Goal: Task Accomplishment & Management: Manage account settings

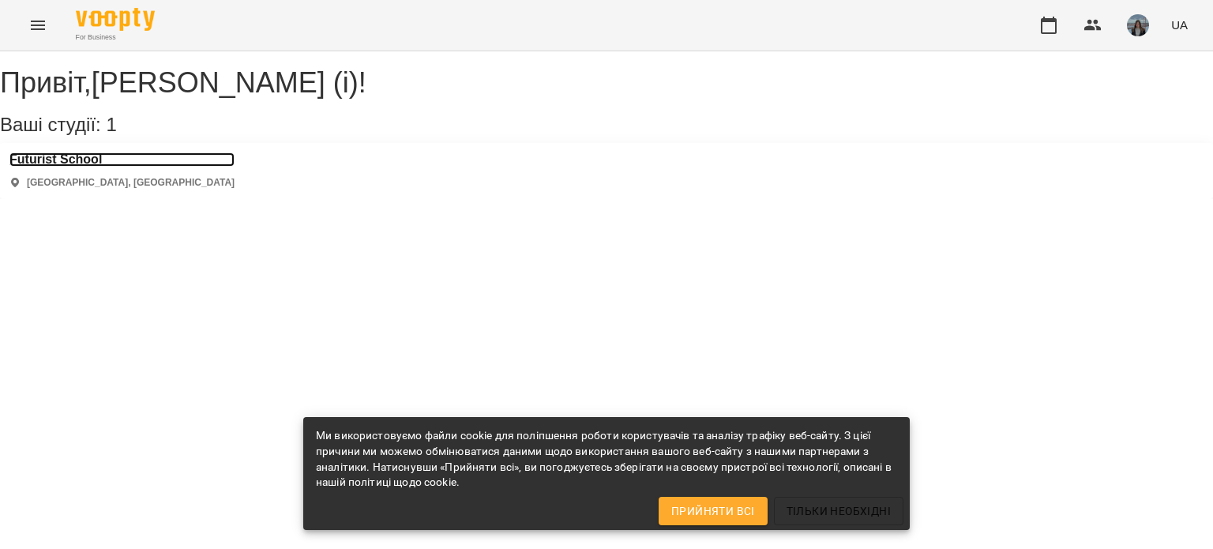
click at [103, 167] on h3 "Futurist School" at bounding box center [121, 159] width 225 height 14
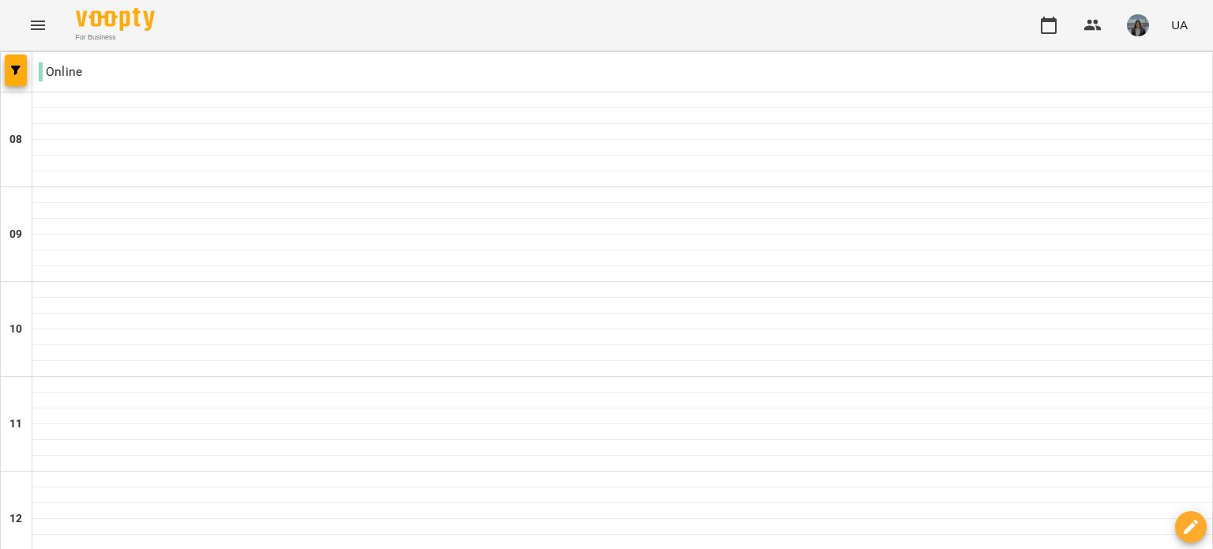
scroll to position [1039, 0]
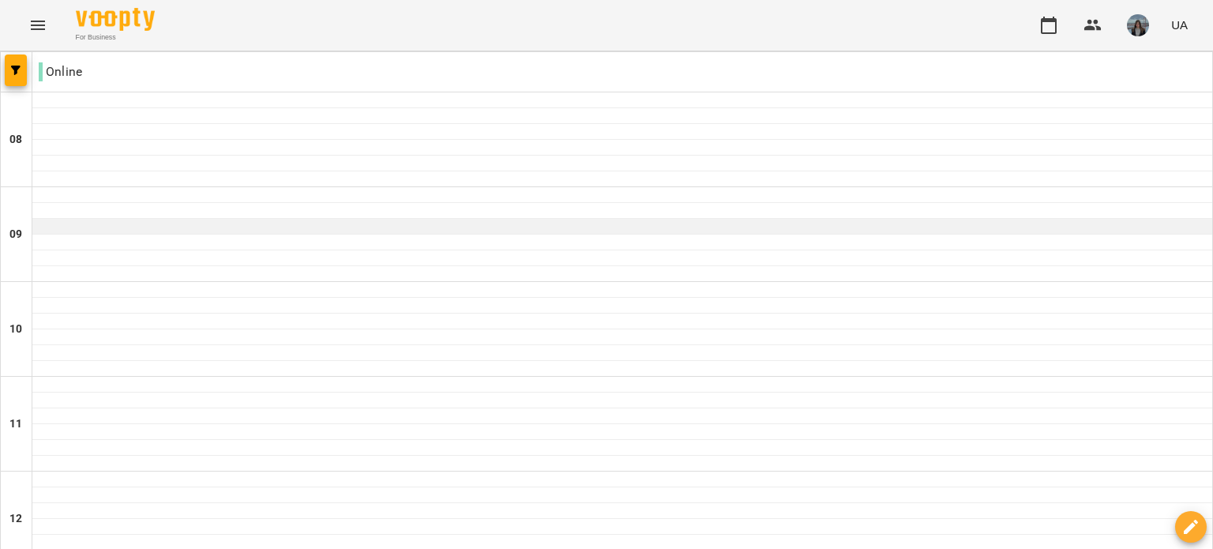
scroll to position [841, 0]
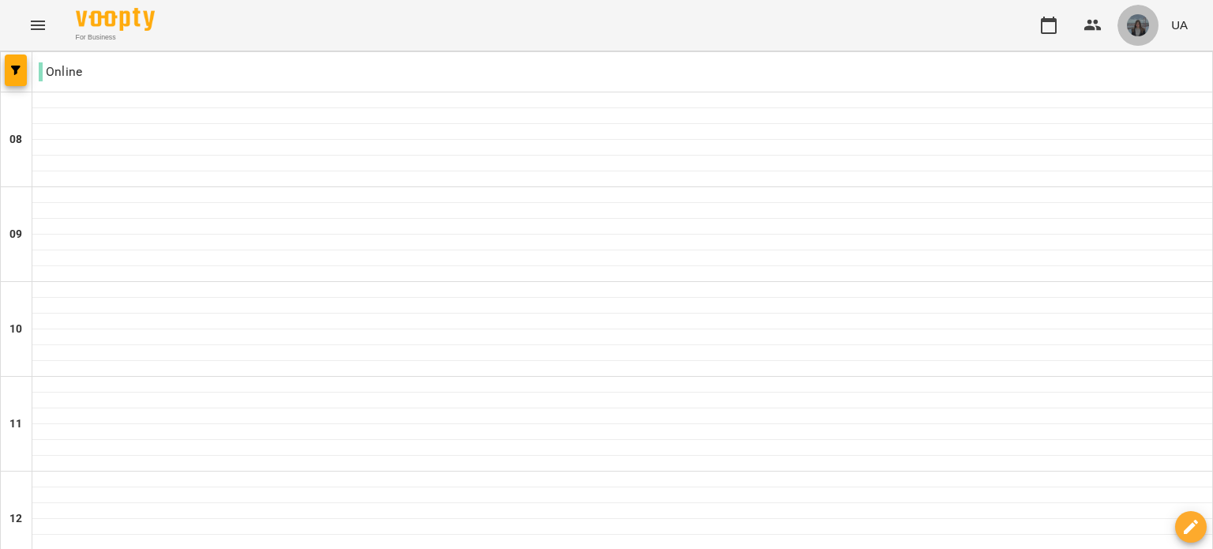
click at [1141, 26] on img "button" at bounding box center [1138, 25] width 22 height 22
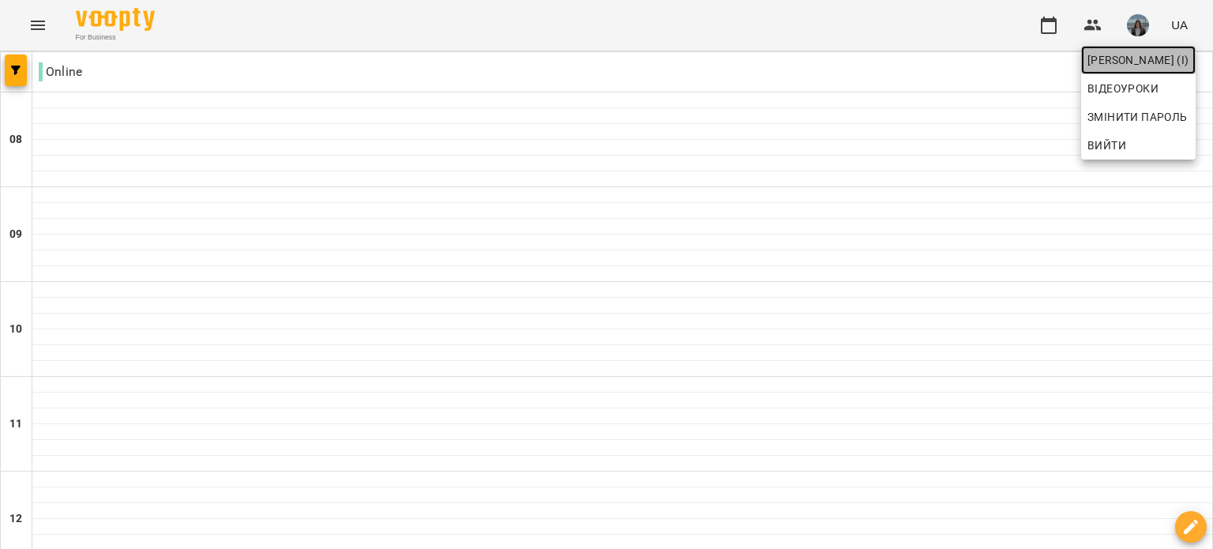
click at [1108, 57] on span "[PERSON_NAME] (і)" at bounding box center [1139, 60] width 102 height 19
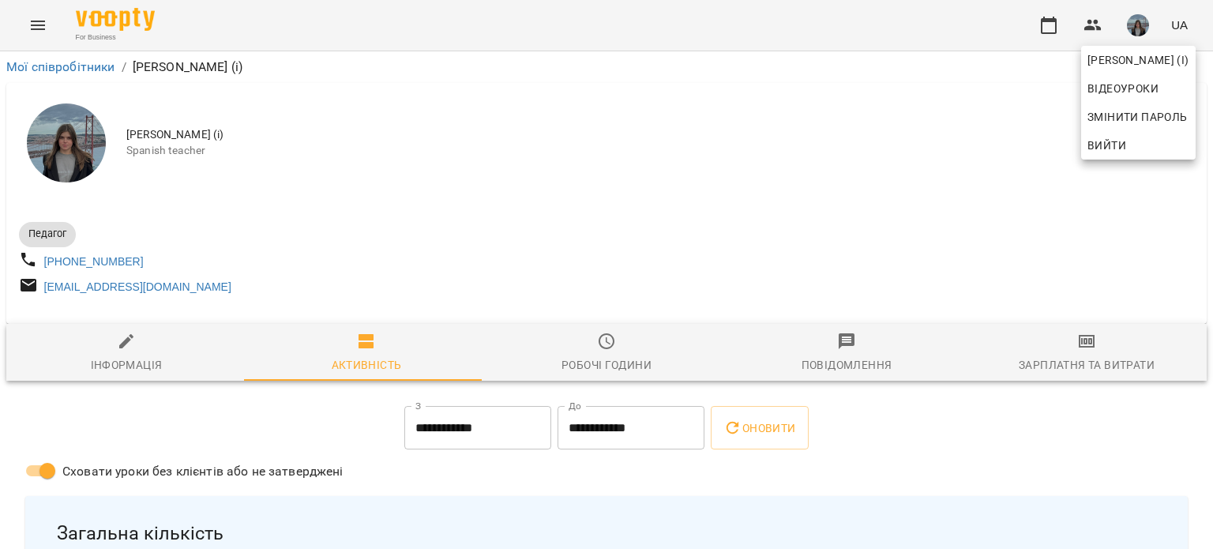
click at [578, 363] on div at bounding box center [606, 274] width 1213 height 549
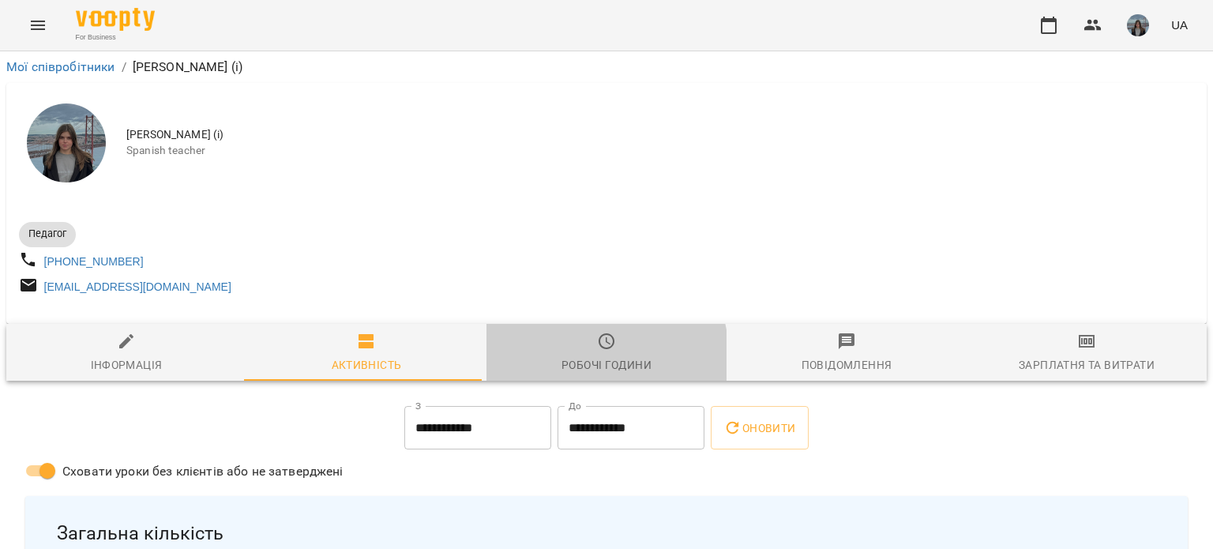
click at [578, 363] on div "Робочі години" at bounding box center [607, 364] width 90 height 19
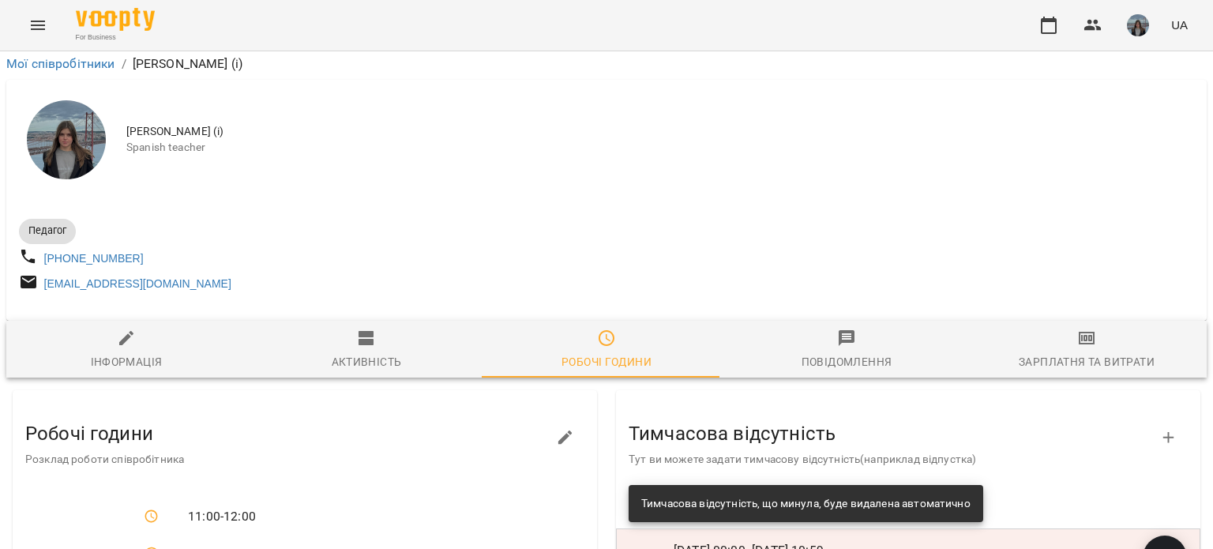
scroll to position [303, 0]
click at [1143, 548] on span "button" at bounding box center [1165, 558] width 44 height 19
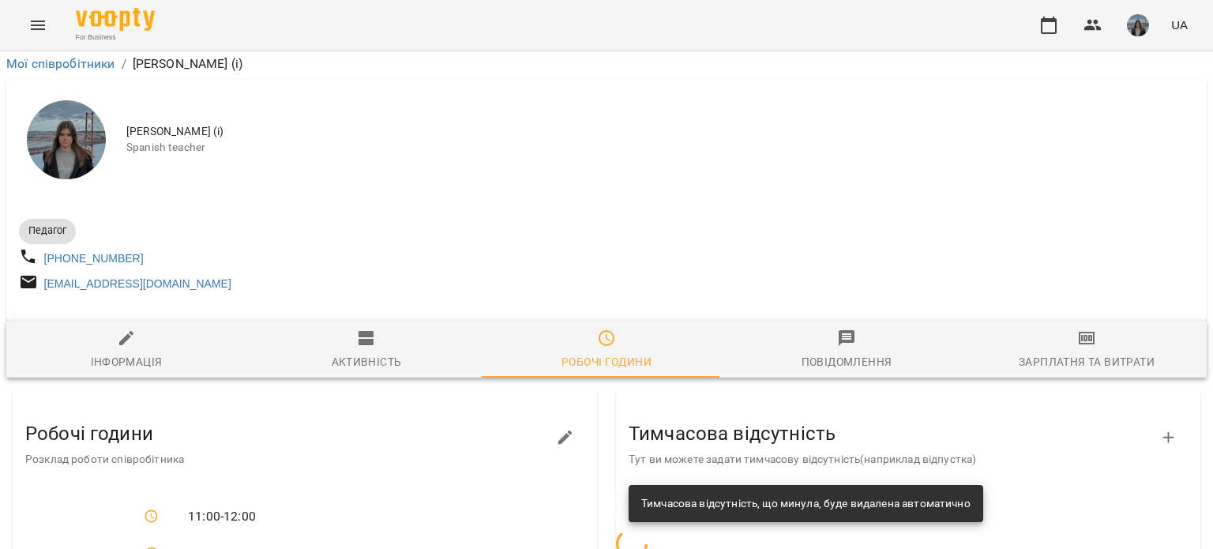
click at [1139, 390] on ul "Тимчасова відсутність Тут ви можете задати тимчасову відсутність(наприклад відп…" at bounding box center [908, 501] width 585 height 223
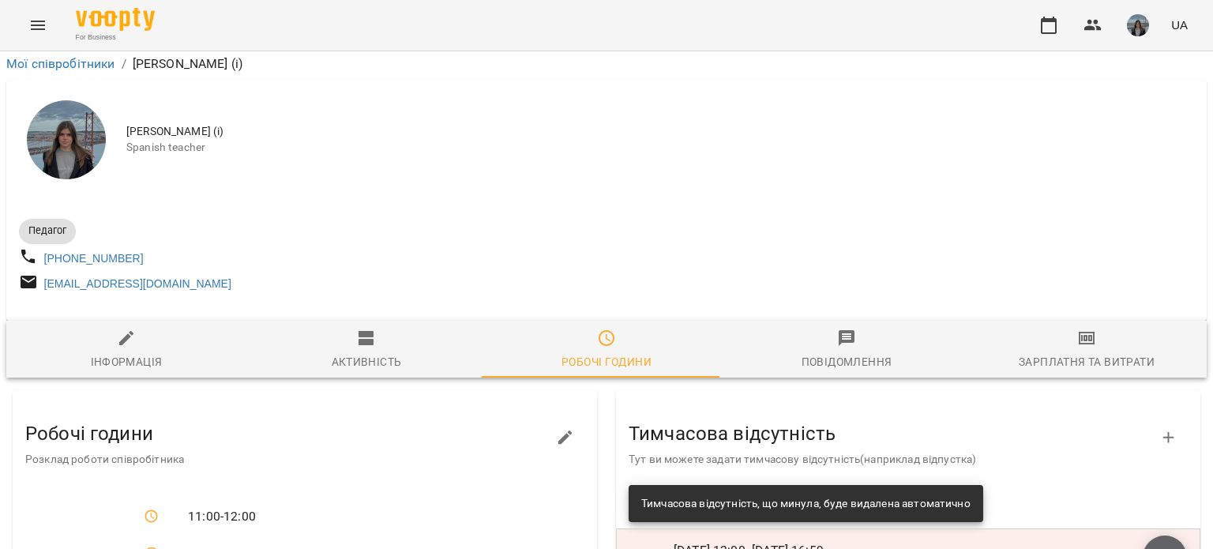
click at [1143, 548] on span "button" at bounding box center [1165, 558] width 44 height 19
